Goal: Transaction & Acquisition: Obtain resource

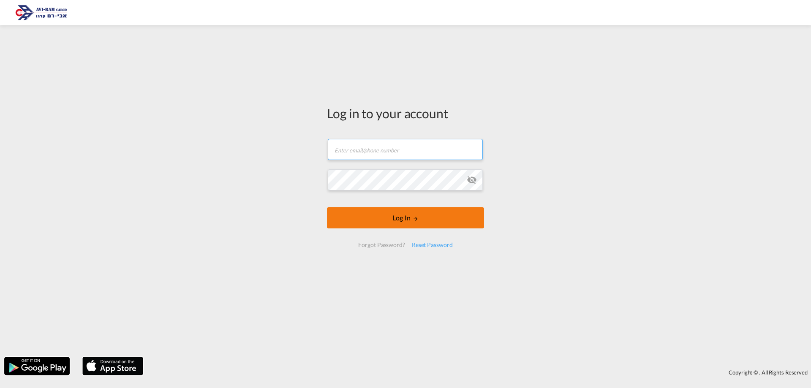
type input "[EMAIL_ADDRESS][DOMAIN_NAME]"
click at [396, 229] on button "Log In" at bounding box center [405, 217] width 157 height 21
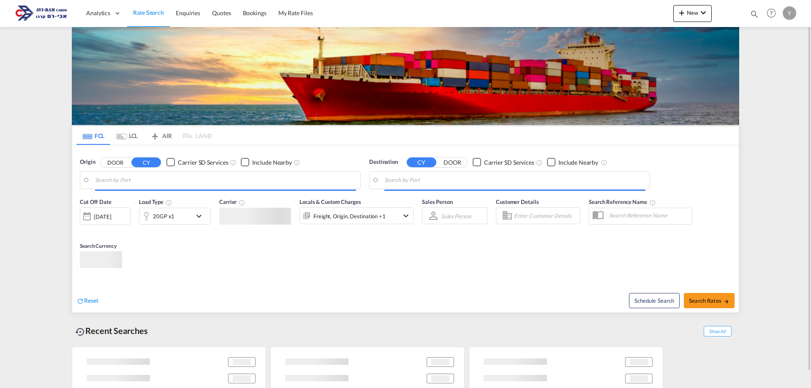
click at [354, 205] on span "Locals & Custom Charges" at bounding box center [331, 202] width 62 height 7
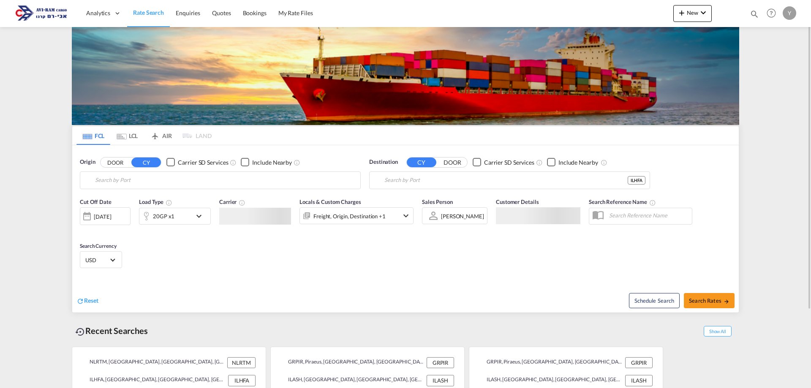
type input "[GEOGRAPHIC_DATA], NLRTM"
type input "[GEOGRAPHIC_DATA], [GEOGRAPHIC_DATA]"
click at [238, 181] on input "[GEOGRAPHIC_DATA], NLRTM" at bounding box center [225, 180] width 261 height 13
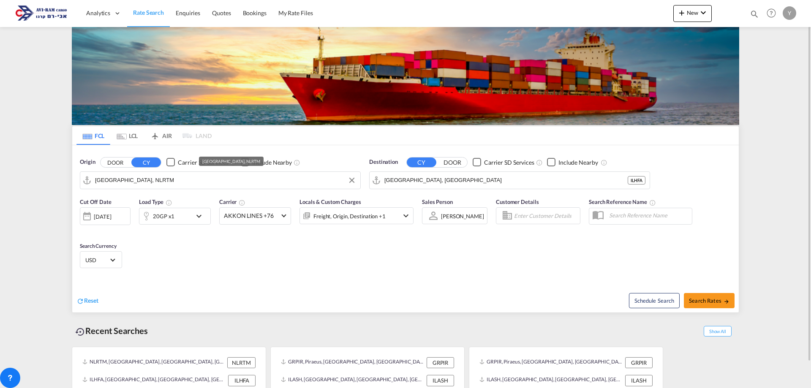
click at [146, 184] on input "[GEOGRAPHIC_DATA], NLRTM" at bounding box center [225, 180] width 261 height 13
drag, startPoint x: 145, startPoint y: 183, endPoint x: 71, endPoint y: 194, distance: 74.3
click at [71, 194] on div "FCL LCL AIR LAND FCL LCL AIR LAND Origin DOOR CY Carrier SD Services Include Ne…" at bounding box center [406, 221] width 676 height 389
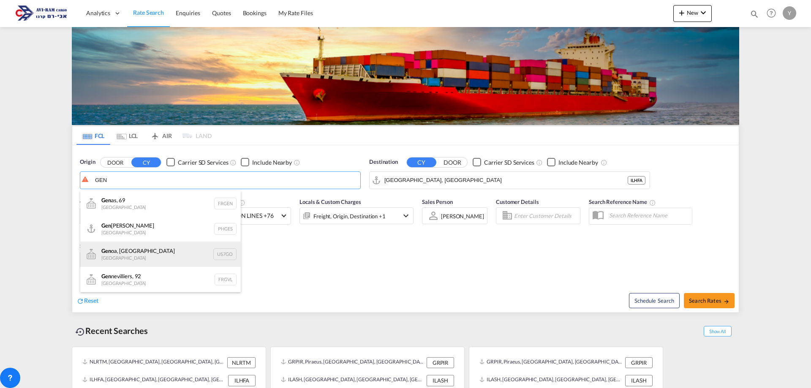
click at [108, 257] on div "Gen oa, [GEOGRAPHIC_DATA] [GEOGRAPHIC_DATA] US7GO" at bounding box center [160, 254] width 161 height 25
type input "[GEOGRAPHIC_DATA], [GEOGRAPHIC_DATA], US7GO"
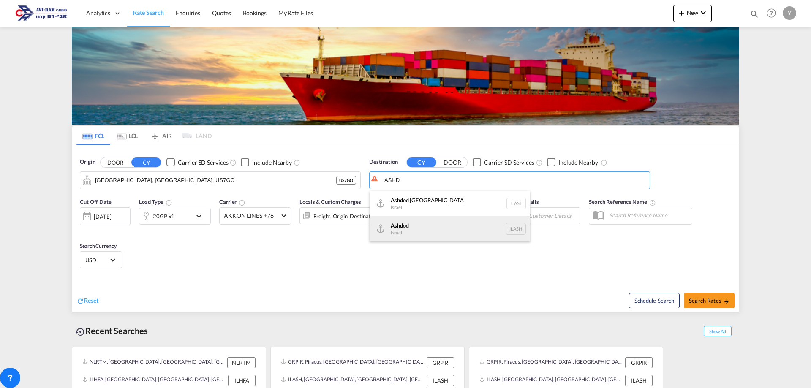
click at [419, 228] on div "Ashd od [GEOGRAPHIC_DATA] [GEOGRAPHIC_DATA]" at bounding box center [450, 228] width 161 height 25
type input "Ashdod, ILASH"
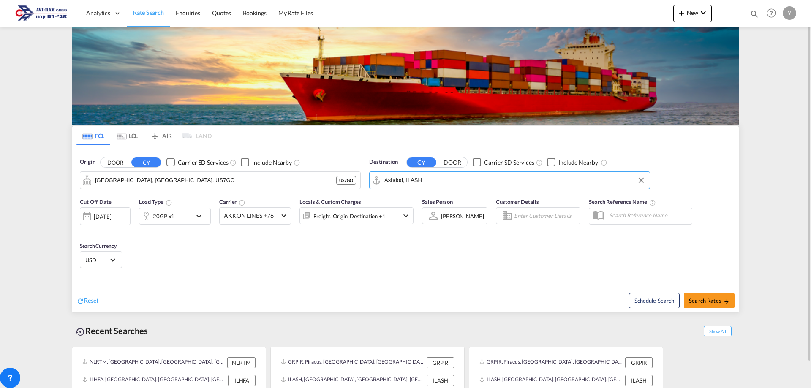
click at [180, 218] on div "20GP x1" at bounding box center [165, 216] width 52 height 17
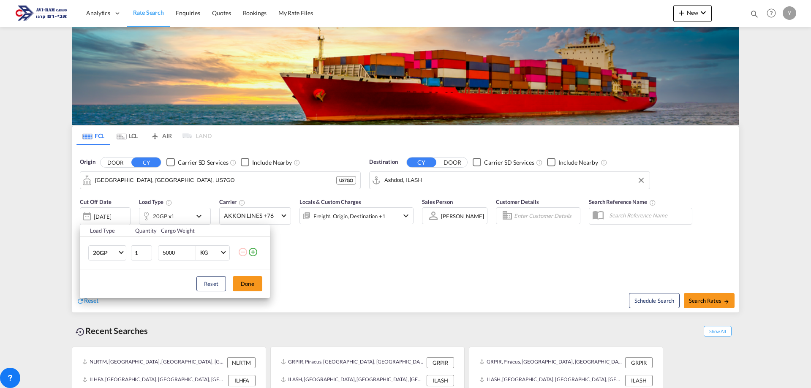
click at [127, 131] on div "Load Type Quantity Cargo Weight 20GP 20GP 40GP 40HC 45HC 20RE 40RE 40HR 20OT 40…" at bounding box center [405, 194] width 811 height 388
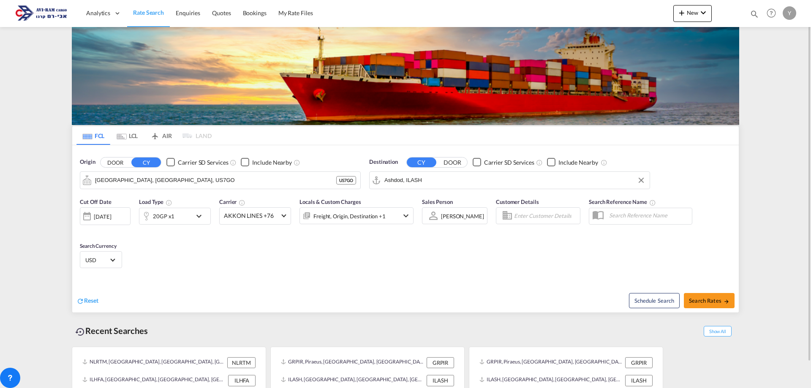
click at [125, 134] on md-icon "Use the left and right arrow keys to navigate between tabs" at bounding box center [122, 137] width 10 height 6
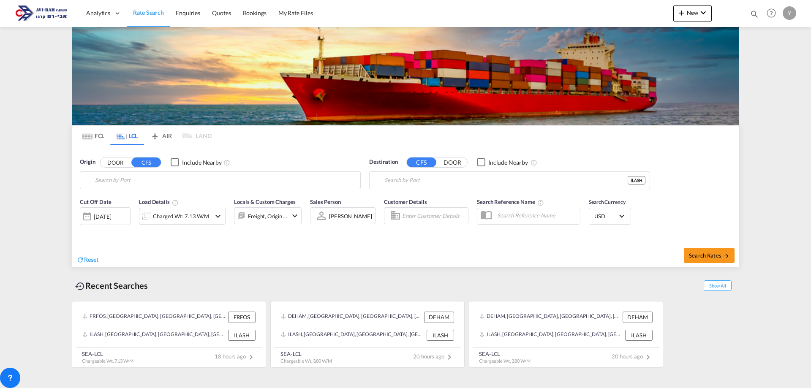
type input "Fos-[GEOGRAPHIC_DATA], [GEOGRAPHIC_DATA]"
type input "Ashdod, ILASH"
click at [130, 181] on input "Fos-[GEOGRAPHIC_DATA], [GEOGRAPHIC_DATA]" at bounding box center [225, 180] width 261 height 13
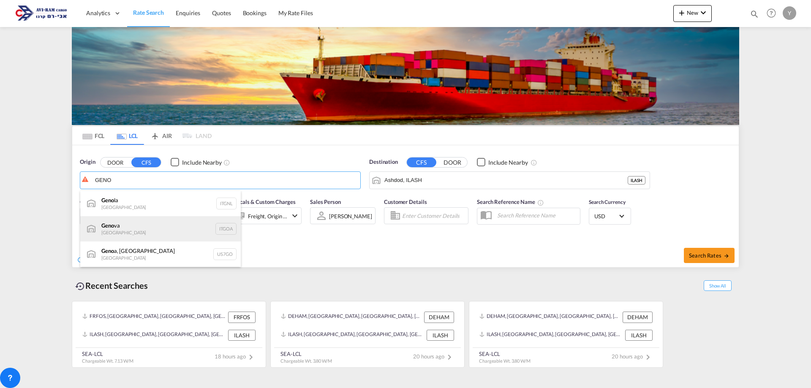
click at [226, 230] on div "Geno va [GEOGRAPHIC_DATA] ITGOA" at bounding box center [160, 228] width 161 height 25
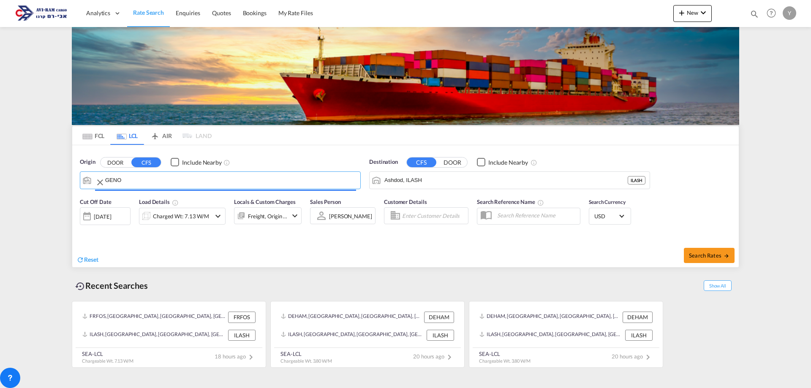
type input "[GEOGRAPHIC_DATA], [GEOGRAPHIC_DATA]"
click at [293, 237] on div "Cut Off Date [DATE] [DATE] Load Details Charged Wt: 7.13 W/M Locals & Custom Ch…" at bounding box center [405, 217] width 667 height 46
click at [204, 212] on div "Charged Wt: 7.13 W/M" at bounding box center [181, 216] width 56 height 12
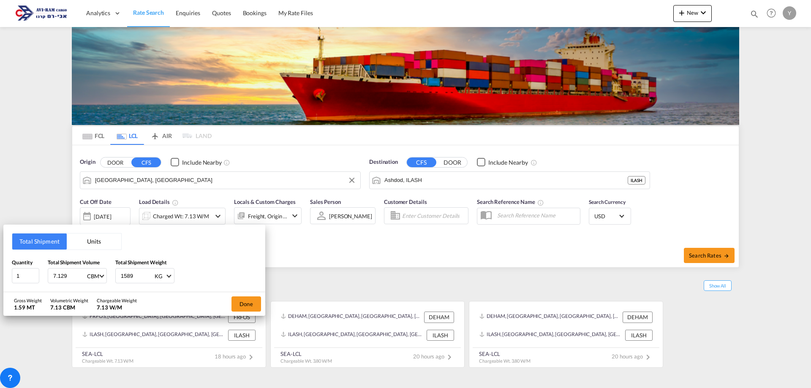
click at [85, 243] on button "Units" at bounding box center [94, 242] width 55 height 16
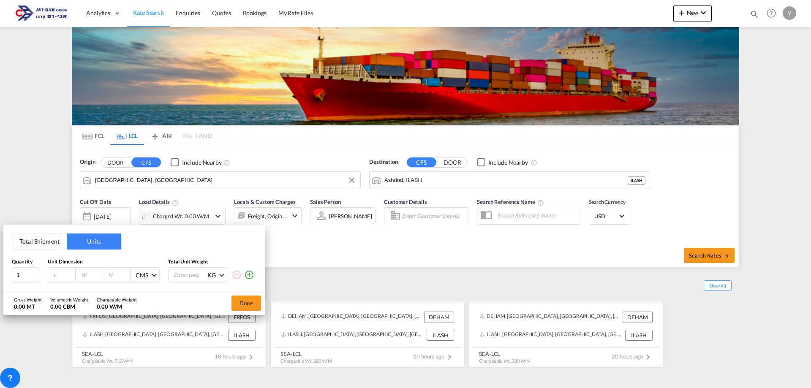
click at [30, 245] on button "Total Shipment" at bounding box center [39, 242] width 55 height 16
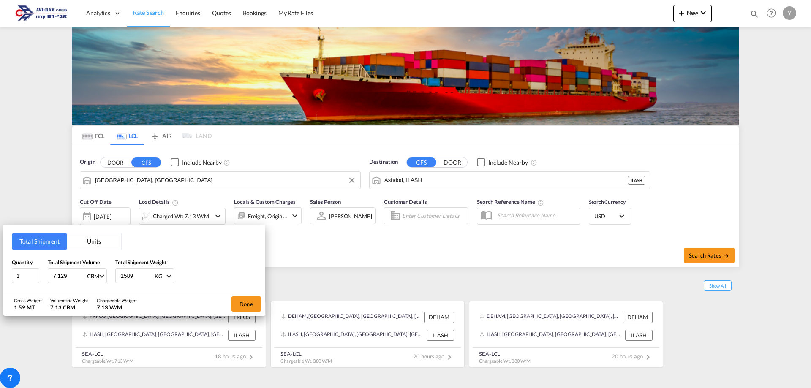
drag, startPoint x: 55, startPoint y: 279, endPoint x: 35, endPoint y: 287, distance: 21.7
click at [35, 287] on div "Total Shipment Units Quantity 1 Total Shipment Volume 7.129 CBM CBM CFT Total S…" at bounding box center [134, 259] width 262 height 68
type input "3.248"
drag, startPoint x: 142, startPoint y: 273, endPoint x: 90, endPoint y: 282, distance: 53.6
click at [90, 282] on div "Quantity 1 Total Shipment Volume 3.248 CBM CBM CFT Total Shipment Weight 1589 K…" at bounding box center [134, 271] width 245 height 25
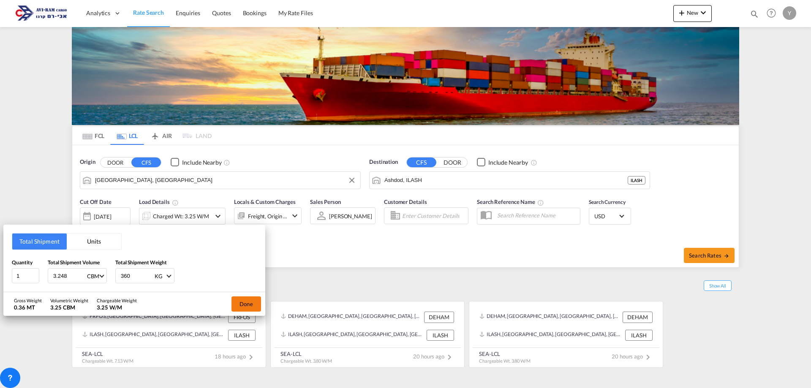
type input "360"
click at [241, 300] on button "Done" at bounding box center [247, 304] width 30 height 15
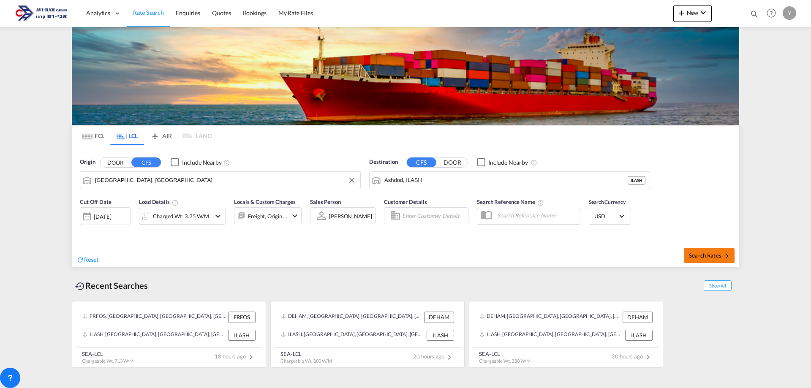
click at [708, 260] on button "Search Rates" at bounding box center [709, 255] width 51 height 15
type input "ITGOA to ILASH / [DATE]"
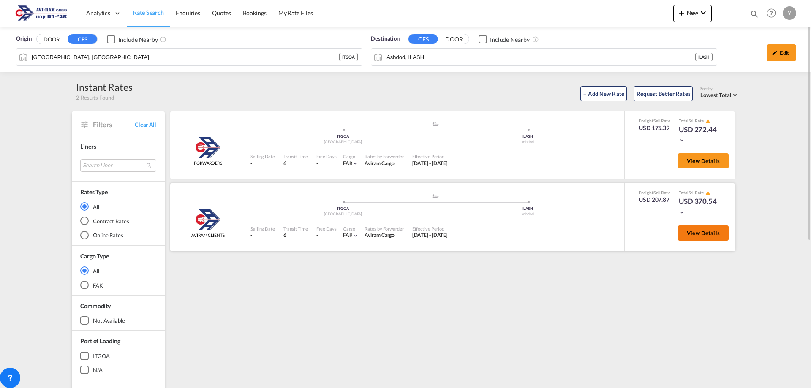
click at [706, 231] on span "View Details" at bounding box center [703, 233] width 33 height 7
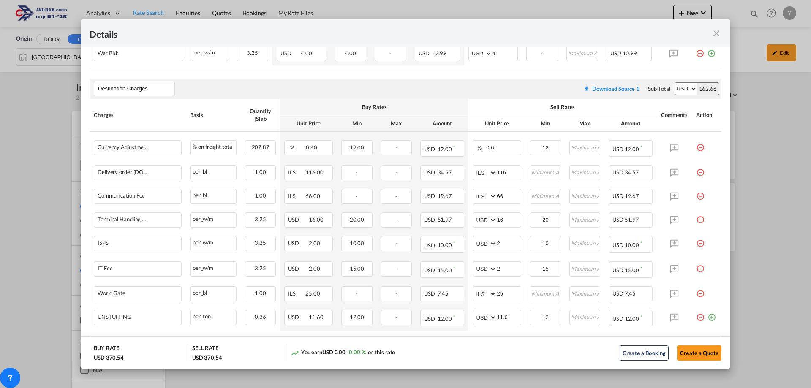
scroll to position [291, 0]
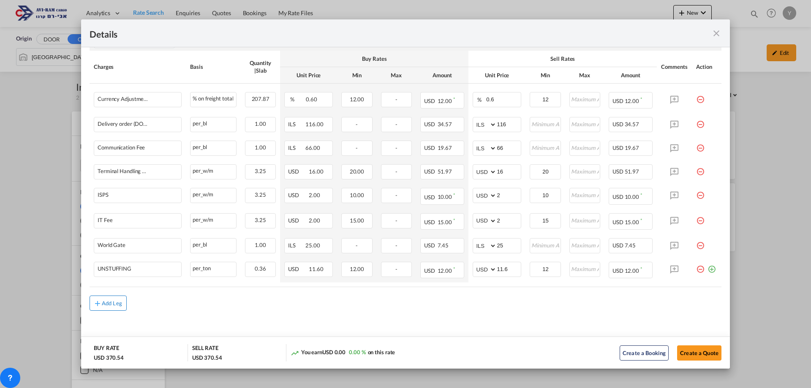
click at [119, 303] on div "Add Leg" at bounding box center [112, 303] width 20 height 5
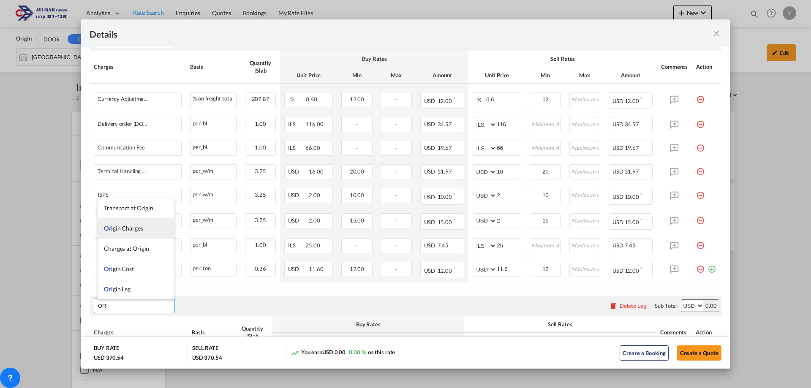
click at [142, 229] on li "Ori gin Charges" at bounding box center [136, 228] width 77 height 20
type input "Origin Charges"
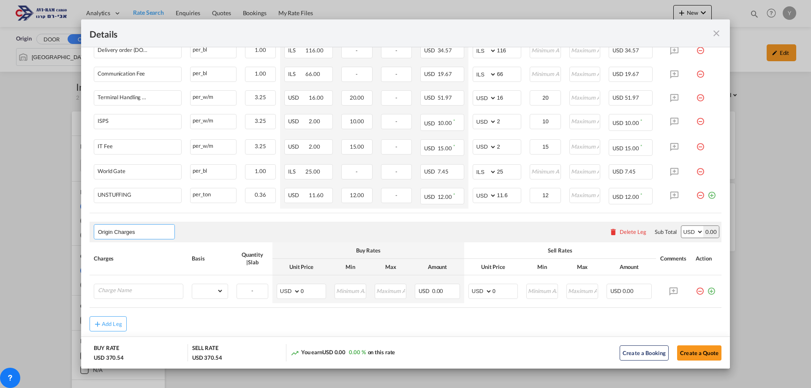
scroll to position [385, 0]
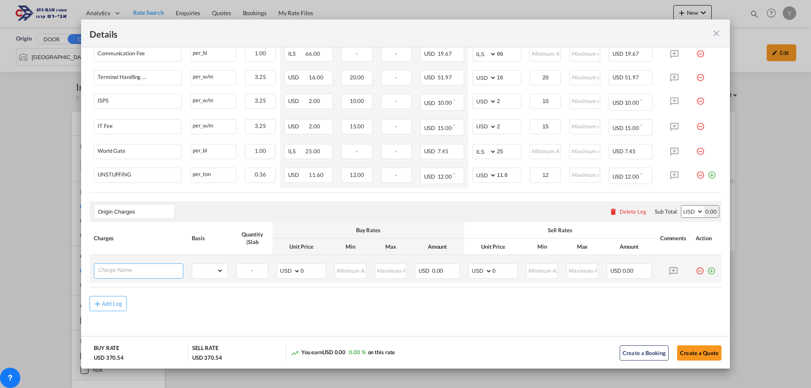
click at [122, 265] on input "Charge Name" at bounding box center [140, 270] width 85 height 13
click at [130, 288] on span "EXW AL L IN" at bounding box center [120, 286] width 32 height 7
type input "EXW ALL IN"
drag, startPoint x: 212, startPoint y: 268, endPoint x: 212, endPoint y: 273, distance: 4.7
click at [212, 268] on select "gross_weight volumetric_weight per_shipment per_bl per_km per_hawb per_kg flat …" at bounding box center [207, 271] width 31 height 14
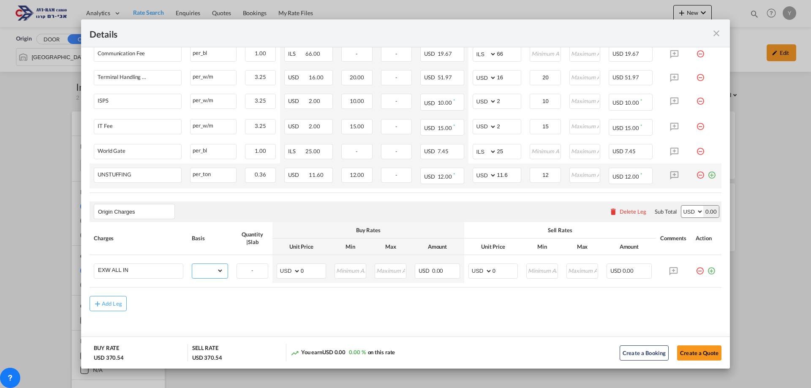
select select "per_bl"
click at [192, 264] on select "gross_weight volumetric_weight per_shipment per_bl per_km per_hawb per_kg flat …" at bounding box center [207, 271] width 31 height 14
click at [486, 271] on select "AED AFN ALL AMD ANG AOA ARS AUD AWG AZN BAM BBD BDT BGN BHD BIF BMD BND [PERSON…" at bounding box center [481, 271] width 22 height 12
click at [295, 270] on select "AED AFN ALL AMD ANG AOA ARS AUD AWG AZN BAM BBD BDT BGN BHD BIF BMD BND [PERSON…" at bounding box center [289, 271] width 22 height 12
click at [298, 270] on select "AED AFN ALL AMD ANG AOA ARS AUD AWG AZN BAM BBD BDT BGN BHD BIF BMD BND [PERSON…" at bounding box center [289, 271] width 22 height 12
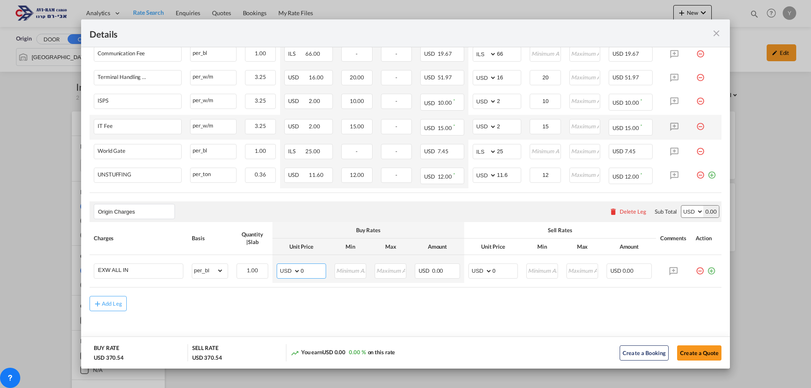
select select "string:EUR"
click at [278, 265] on select "AED AFN ALL AMD ANG AOA ARS AUD AWG AZN BAM BBD BDT BGN BHD BIF BMD BND [PERSON…" at bounding box center [289, 271] width 22 height 12
click at [481, 270] on select "AED AFN ALL AMD ANG AOA ARS AUD AWG AZN BAM BBD BDT BGN BHD BIF BMD BND [PERSON…" at bounding box center [481, 271] width 22 height 12
select select "string:EUR"
click at [470, 265] on select "AED AFN ALL AMD ANG AOA ARS AUD AWG AZN BAM BBD BDT BGN BHD BIF BMD BND [PERSON…" at bounding box center [481, 271] width 22 height 12
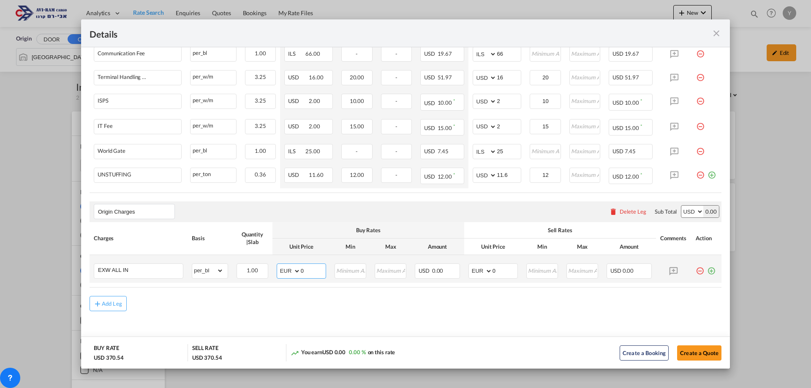
click at [309, 268] on input "0" at bounding box center [313, 270] width 25 height 13
type input "350"
click at [494, 268] on input "0" at bounding box center [505, 270] width 25 height 13
type input "0350"
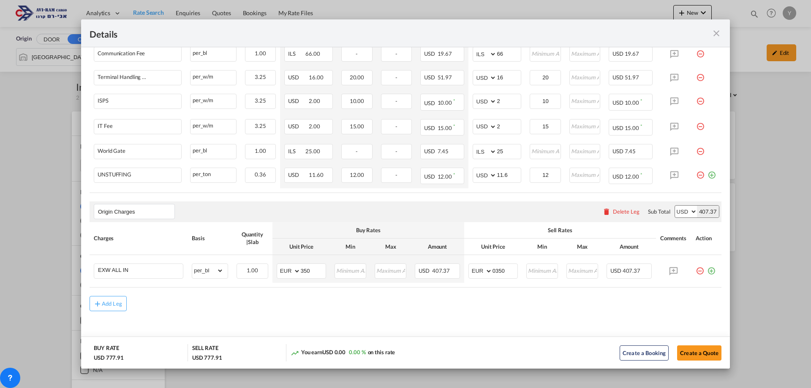
click at [522, 320] on md-content "Main Freight Please enter leg name Leg Name Already Exists Download Source 1 Su…" at bounding box center [405, 79] width 649 height 556
drag, startPoint x: 316, startPoint y: 269, endPoint x: 298, endPoint y: 273, distance: 18.1
click at [298, 273] on md-input-container "AED AFN ALL AMD ANG AOA ARS AUD AWG AZN BAM BBD BDT BGN BHD BIF BMD BND [PERSON…" at bounding box center [301, 271] width 49 height 15
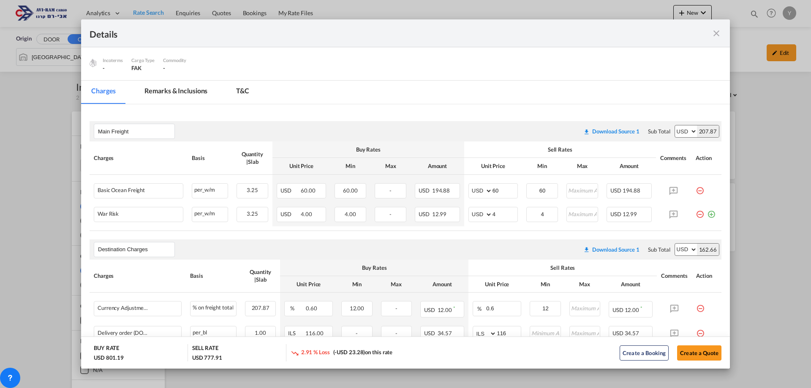
scroll to position [127, 0]
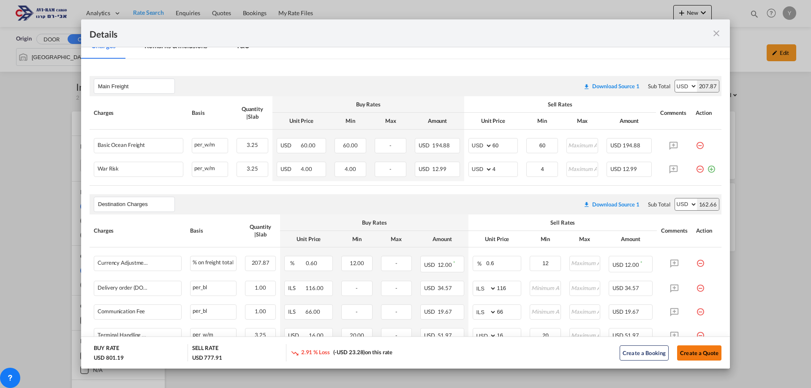
type input "370"
click at [701, 351] on button "Create a Quote" at bounding box center [699, 353] width 44 height 15
type input "350"
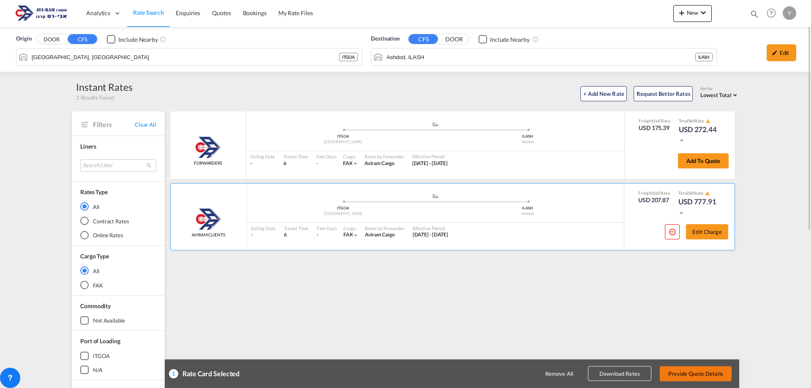
click at [693, 377] on button "Provide Quote Details" at bounding box center [696, 373] width 72 height 15
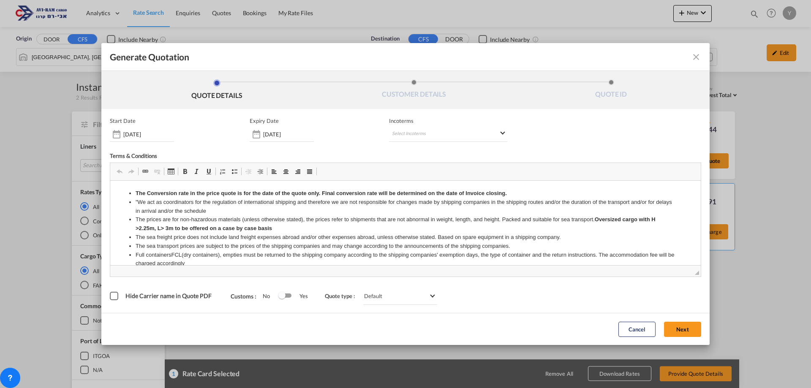
scroll to position [0, 0]
click at [139, 134] on input "[DATE]" at bounding box center [148, 134] width 51 height 7
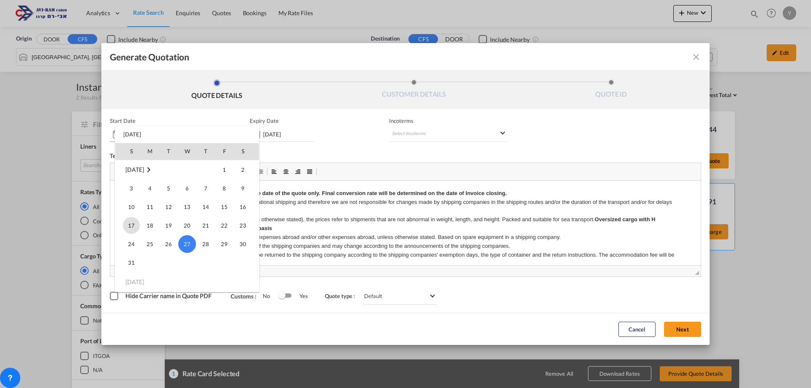
scroll to position [195640, 0]
click at [154, 165] on md-icon "August 2025" at bounding box center [149, 169] width 10 height 10
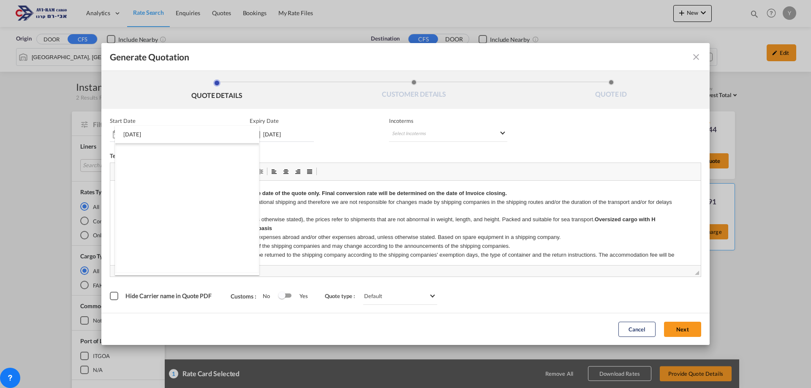
scroll to position [5299, 0]
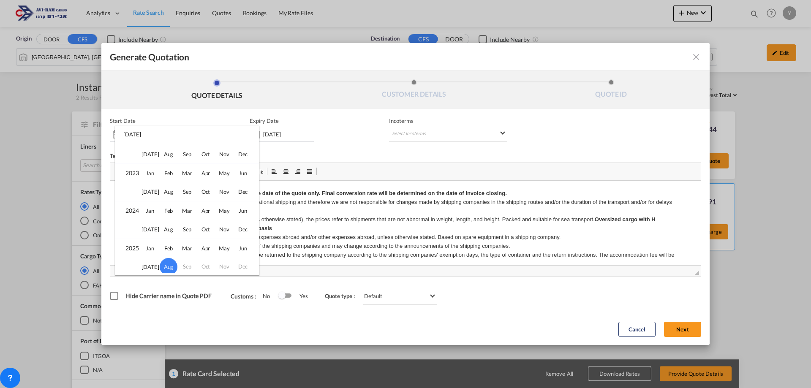
click at [131, 132] on div "[DATE] Feb Mar Apr May Jun [DATE] Aug Sep Oct Nov [DATE] Jan Feb Mar Apr May Ju…" at bounding box center [187, 201] width 145 height 150
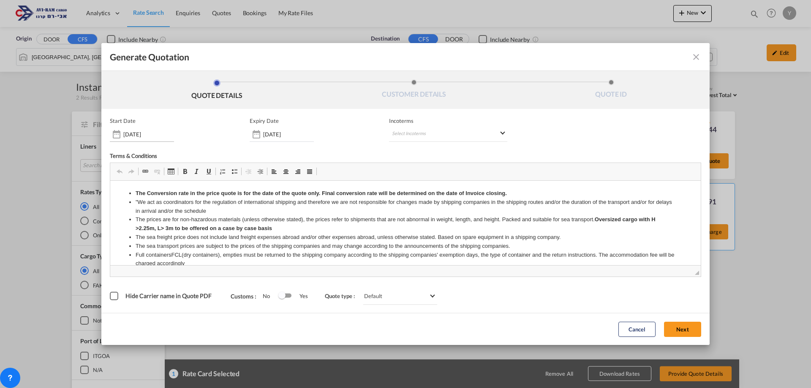
click at [119, 136] on div "Generate QuotationQUOTE ..." at bounding box center [117, 134] width 14 height 17
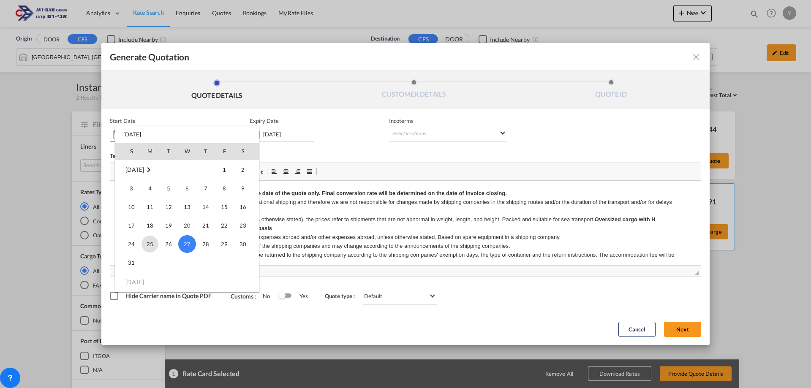
scroll to position [195640, 0]
click at [139, 279] on span "[DATE]" at bounding box center [135, 281] width 18 height 7
click at [138, 281] on span "[DATE]" at bounding box center [135, 281] width 18 height 7
click at [154, 169] on md-icon "August 2025" at bounding box center [149, 169] width 10 height 10
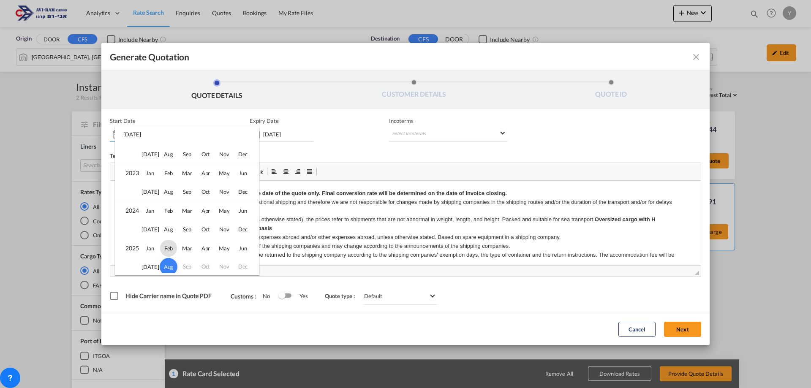
scroll to position [5303, 0]
click at [188, 266] on td "Sep" at bounding box center [187, 263] width 19 height 19
click at [347, 180] on div at bounding box center [405, 194] width 811 height 388
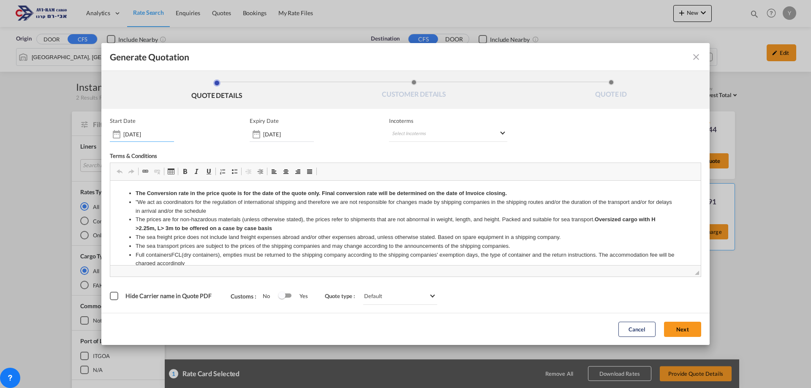
click at [280, 133] on input "[DATE]" at bounding box center [288, 134] width 51 height 7
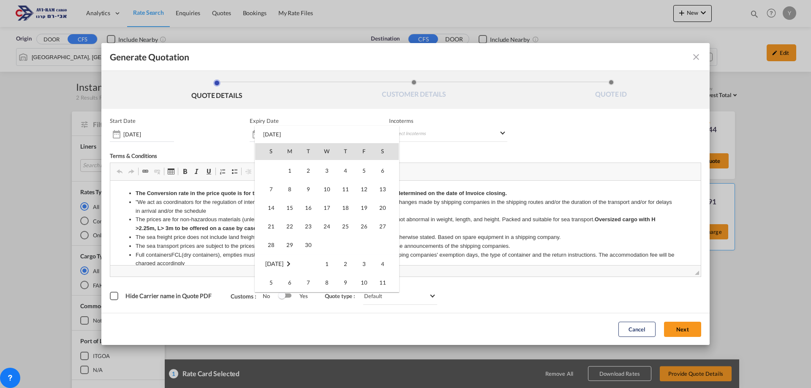
scroll to position [127, 0]
drag, startPoint x: 303, startPoint y: 251, endPoint x: 187, endPoint y: 69, distance: 215.8
click at [303, 251] on span "30" at bounding box center [308, 248] width 17 height 17
type input "[DATE]"
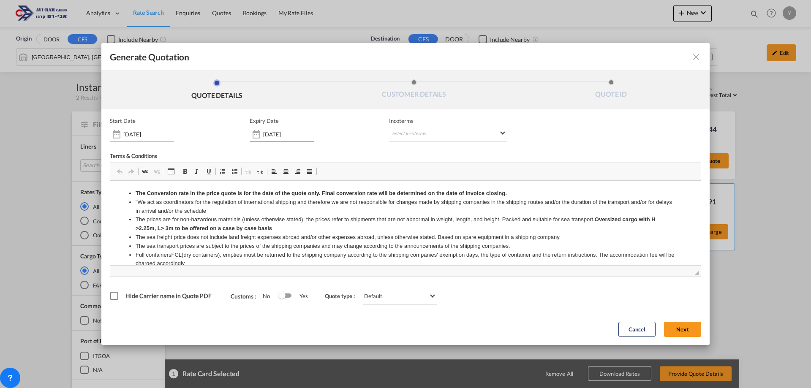
click at [148, 135] on input "[DATE]" at bounding box center [148, 134] width 51 height 7
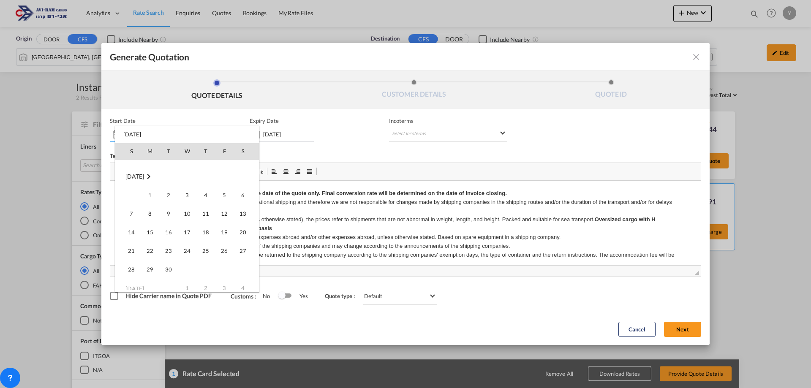
scroll to position [195753, 0]
click at [150, 183] on span "1" at bounding box center [150, 187] width 17 height 17
type input "[DATE]"
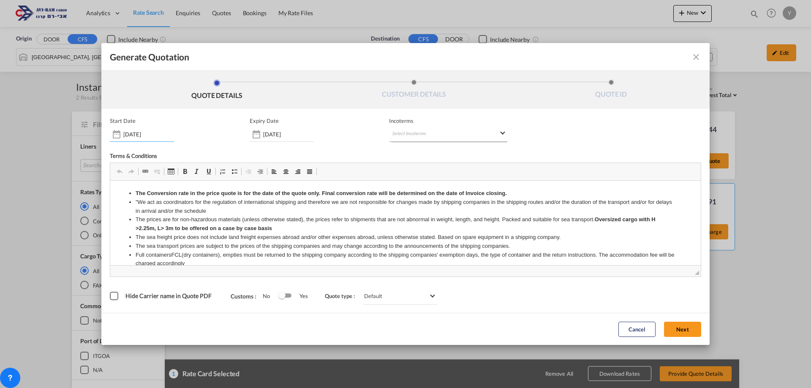
click at [403, 134] on md-select "Select Incoterms CIF - export Cost,Insurance and Freight FOB - export Free on B…" at bounding box center [448, 134] width 118 height 15
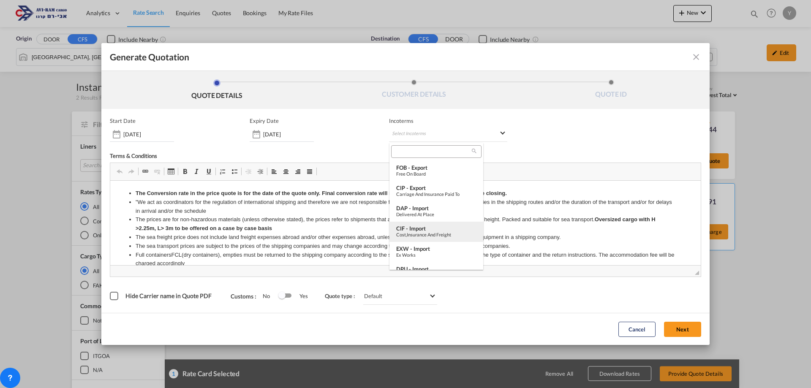
scroll to position [42, 0]
click at [425, 229] on div "EXW - import" at bounding box center [436, 226] width 80 height 7
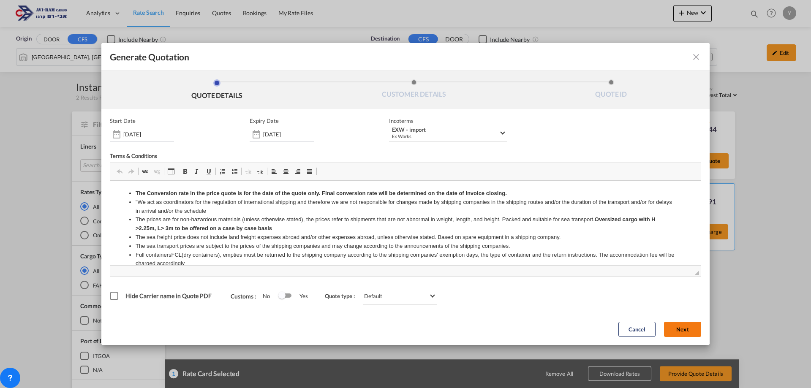
click at [688, 328] on button "Next" at bounding box center [682, 329] width 37 height 15
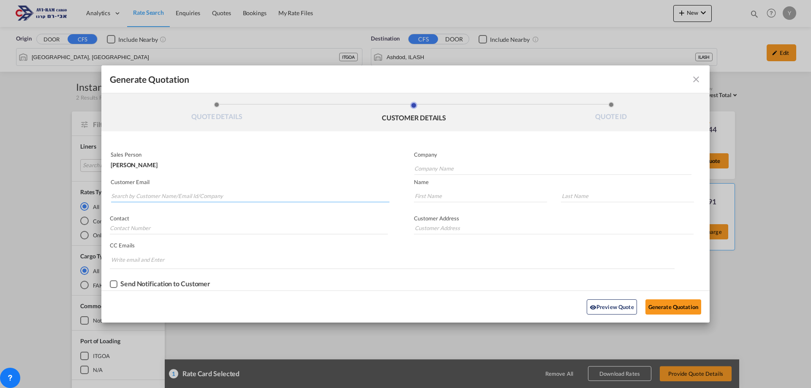
click at [167, 192] on input "Search by Customer Name/Email Id/Company" at bounding box center [250, 196] width 278 height 13
click at [133, 197] on input "Search by Customer Name/Email Id/Company" at bounding box center [250, 196] width 278 height 13
type input "A"
type input "Y"
click at [139, 197] on input "Search by Customer Name/Email Id/Company" at bounding box center [250, 196] width 278 height 13
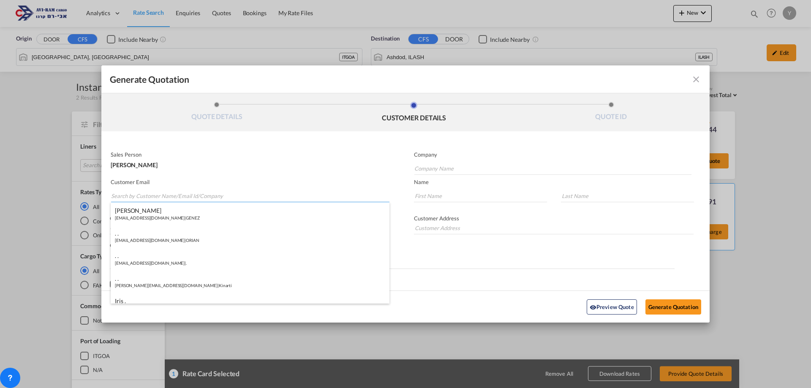
paste input "[PERSON_NAME]"
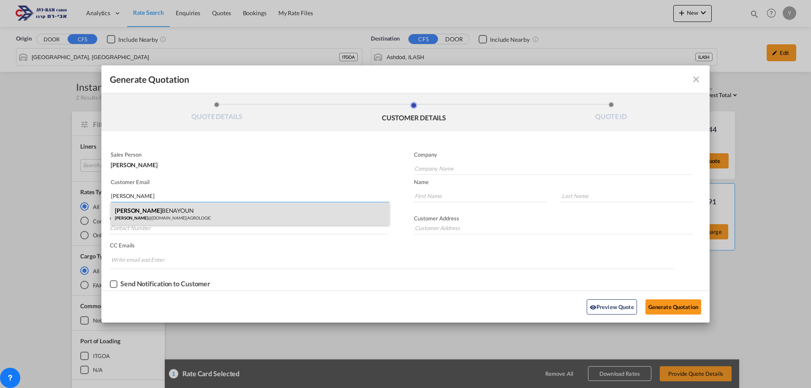
type input "[PERSON_NAME]"
click at [175, 210] on div "[PERSON_NAME] [PERSON_NAME] @[DOMAIN_NAME] | AGROLOGIC" at bounding box center [250, 213] width 279 height 23
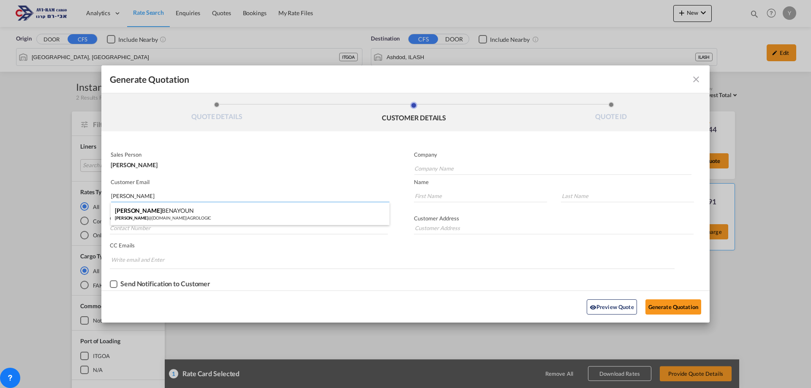
type input "AGROLOGIC"
type input "[PERSON_NAME][EMAIL_ADDRESS][DOMAIN_NAME]"
type input "[PERSON_NAME]"
type input "BENAYOUN"
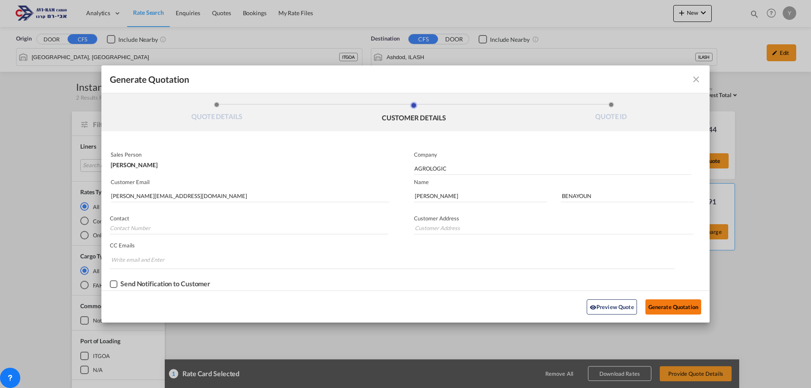
click at [677, 308] on button "Generate Quotation" at bounding box center [674, 307] width 56 height 15
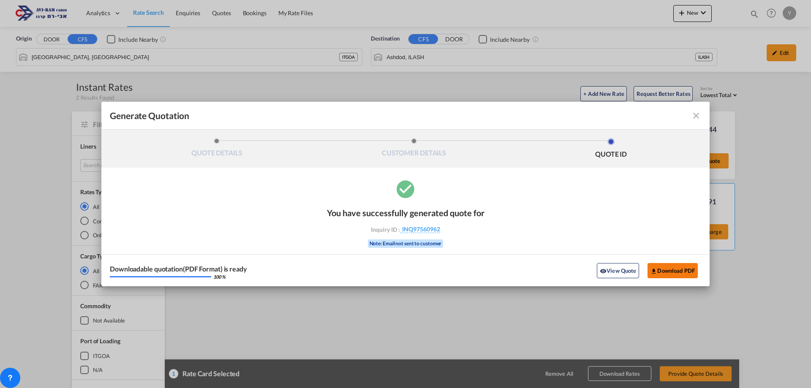
click at [687, 277] on button "Download PDF" at bounding box center [673, 270] width 50 height 15
click at [696, 113] on md-icon "icon-close fg-AAA8AD cursor m-0" at bounding box center [696, 116] width 10 height 10
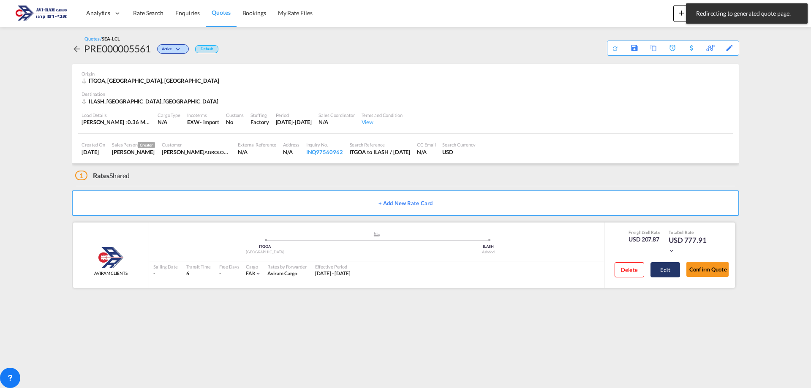
click at [667, 275] on button "Edit" at bounding box center [666, 269] width 30 height 15
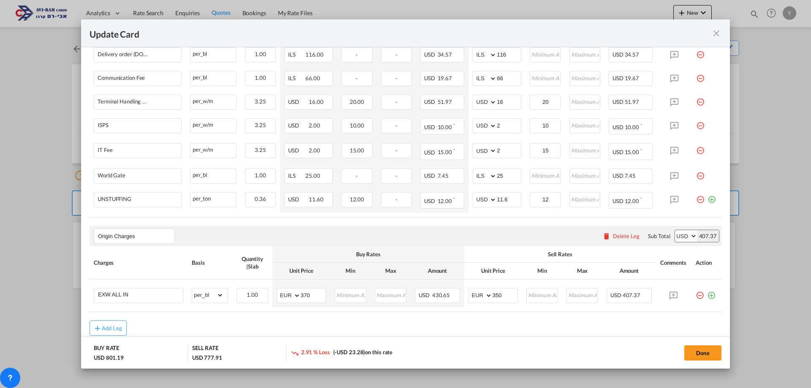
scroll to position [429, 0]
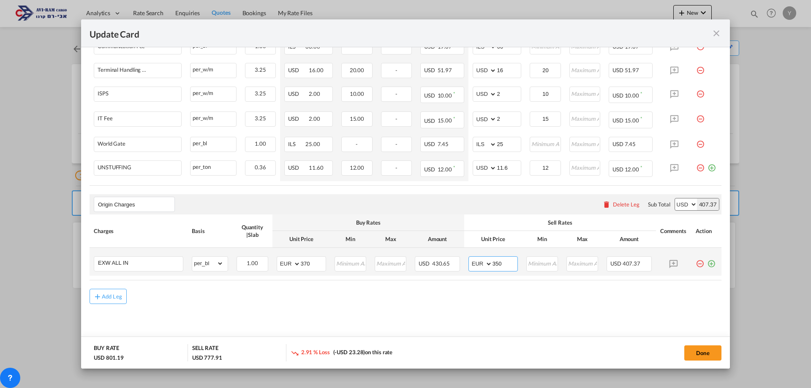
drag, startPoint x: 500, startPoint y: 265, endPoint x: 488, endPoint y: 266, distance: 12.3
click at [488, 266] on md-input-container "AED AFN ALL AMD ANG AOA ARS AUD AWG AZN BAM BBD BDT BGN BHD BIF BMD BND [PERSON…" at bounding box center [493, 264] width 49 height 15
type input "300"
drag, startPoint x: 311, startPoint y: 265, endPoint x: 298, endPoint y: 266, distance: 13.5
click at [298, 266] on md-input-container "AED AFN ALL AMD ANG AOA ARS AUD AWG AZN BAM BBD BDT BGN BHD BIF BMD BND [PERSON…" at bounding box center [301, 264] width 49 height 15
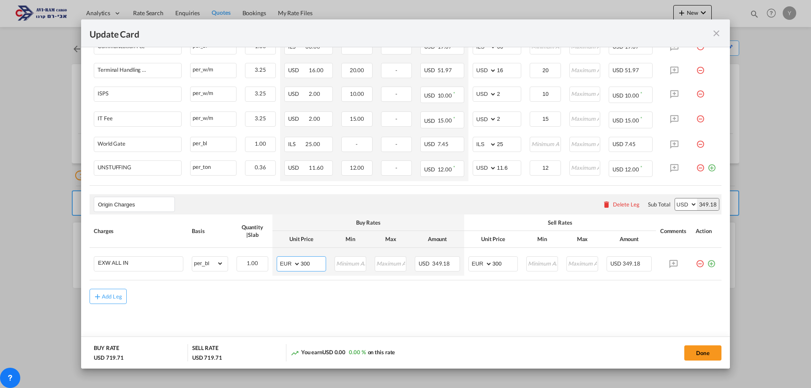
type input "300"
click at [354, 348] on div "You earn USD 0.00 0.00 % on this rate" at bounding box center [385, 352] width 188 height 17
click at [493, 263] on input "300" at bounding box center [505, 263] width 25 height 13
type input "320"
drag, startPoint x: 309, startPoint y: 263, endPoint x: 296, endPoint y: 265, distance: 13.7
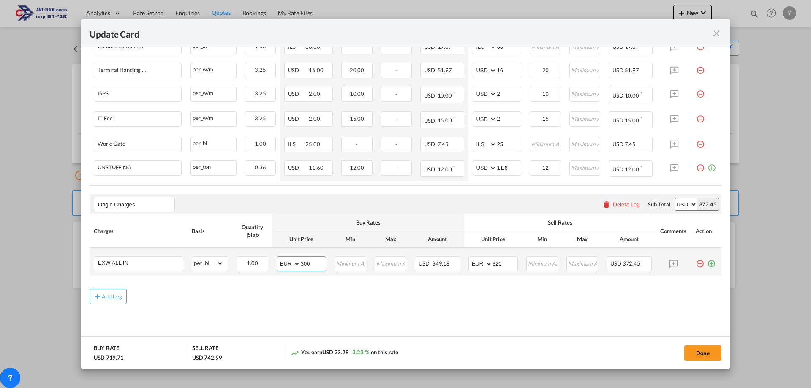
click at [296, 265] on md-input-container "AED AFN ALL AMD ANG AOA ARS AUD AWG AZN BAM BBD BDT BGN BHD BIF BMD BND [PERSON…" at bounding box center [301, 264] width 49 height 15
type input "320"
click at [362, 317] on md-content "Main Freight Please enter leg name Leg Name Already Exists Download Source 1 Su…" at bounding box center [406, 75] width 632 height 546
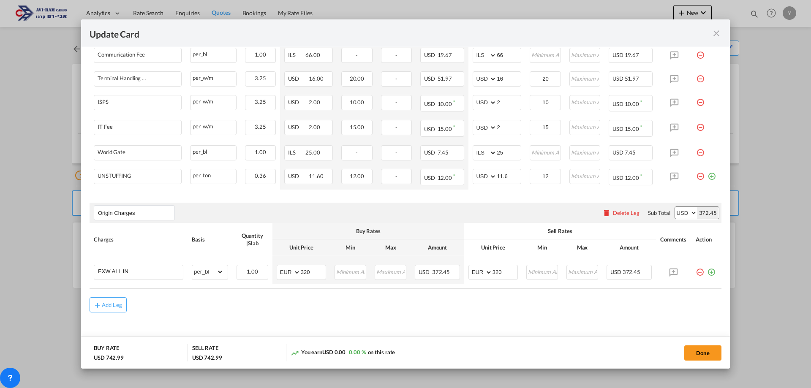
scroll to position [423, 0]
click at [708, 358] on button "Done" at bounding box center [703, 353] width 37 height 15
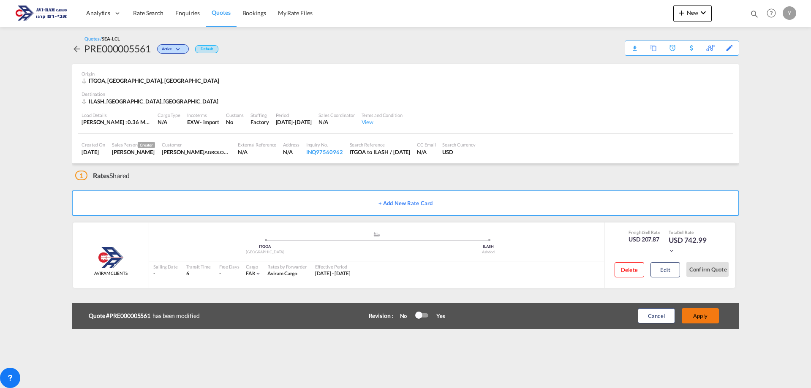
click at [707, 322] on button "Apply" at bounding box center [700, 315] width 37 height 15
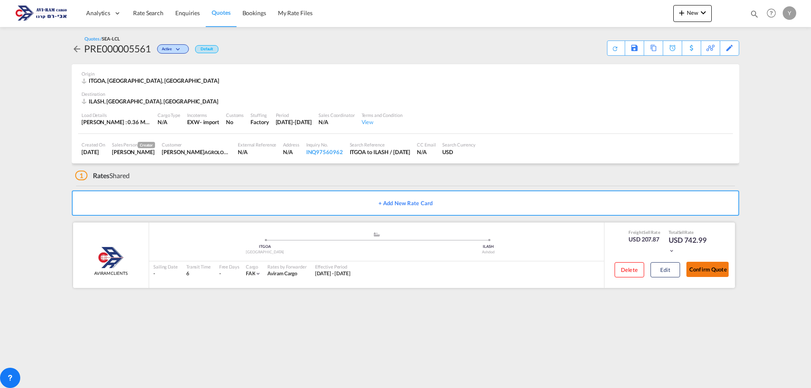
click at [716, 274] on button "Confirm Quote" at bounding box center [708, 269] width 42 height 15
click at [615, 46] on div "Download Quote" at bounding box center [599, 48] width 43 height 14
